Goal: Task Accomplishment & Management: Manage account settings

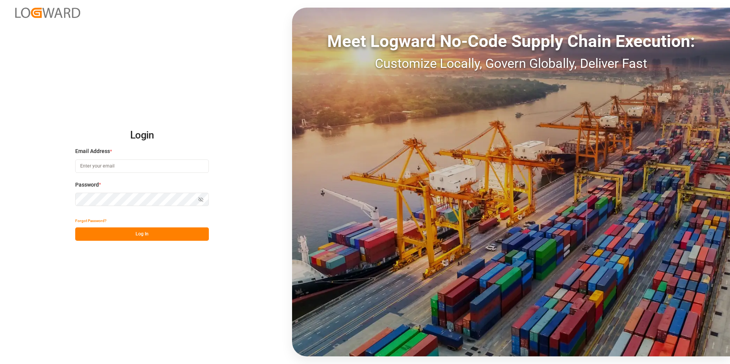
type input "[PERSON_NAME][EMAIL_ADDRESS][PERSON_NAME][DOMAIN_NAME]"
click at [114, 236] on button "Log In" at bounding box center [142, 233] width 134 height 13
click at [114, 165] on input "[PERSON_NAME][EMAIL_ADDRESS][PERSON_NAME][DOMAIN_NAME]" at bounding box center [142, 166] width 134 height 13
type input "[PERSON_NAME][EMAIL_ADDRESS][DOMAIN_NAME]"
click at [116, 238] on button "Log In" at bounding box center [142, 233] width 134 height 13
